Goal: Navigation & Orientation: Find specific page/section

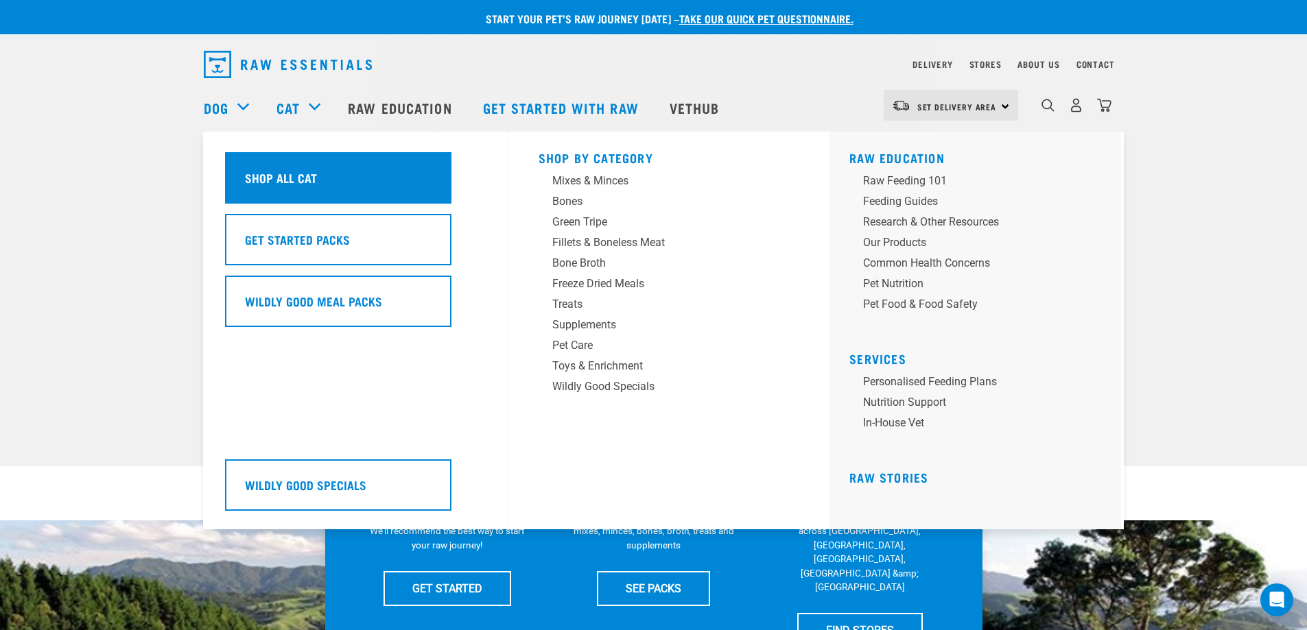
click at [307, 180] on h5 "Shop All Cat" at bounding box center [281, 178] width 72 height 18
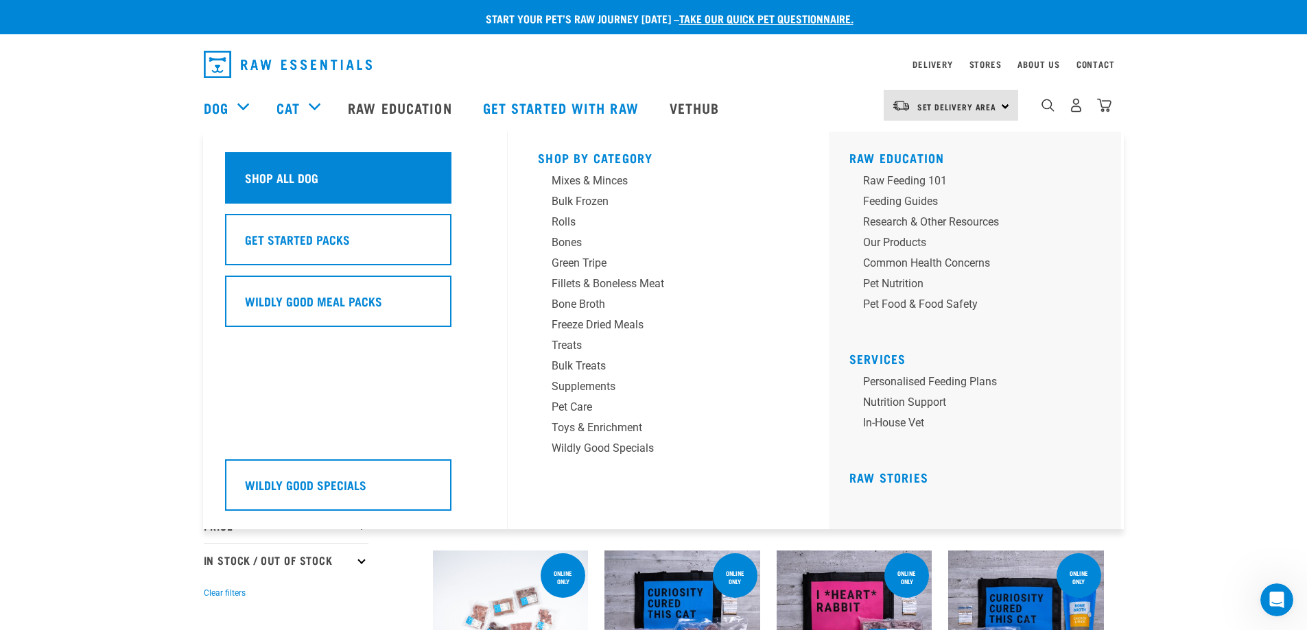
click at [278, 184] on h5 "Shop All Dog" at bounding box center [281, 178] width 73 height 18
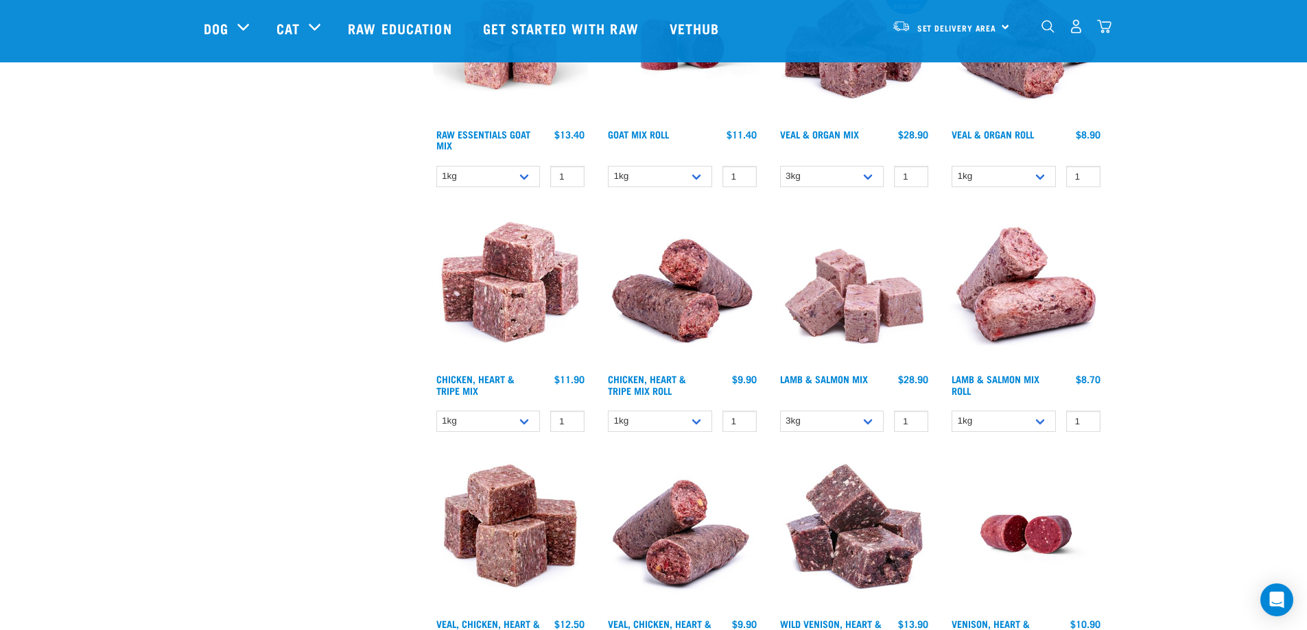
scroll to position [960, 0]
